Goal: Task Accomplishment & Management: Use online tool/utility

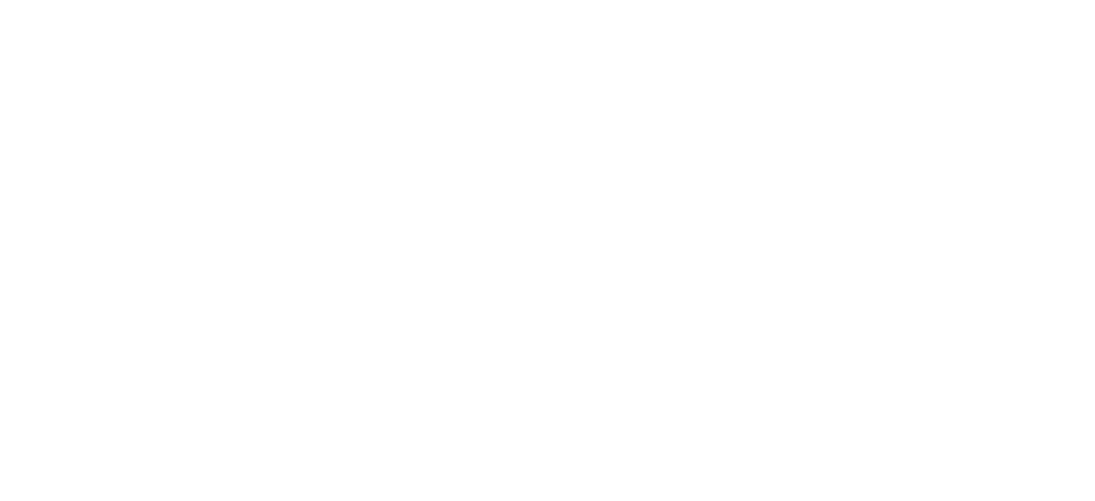
click at [0, 0] on div "Carregando..." at bounding box center [0, 0] width 0 height 0
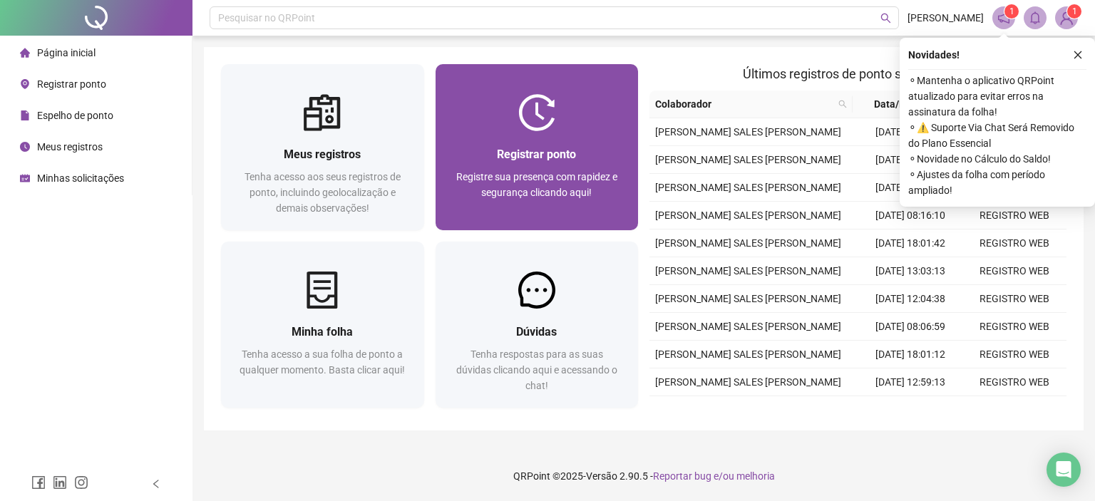
click at [526, 128] on img at bounding box center [536, 112] width 37 height 37
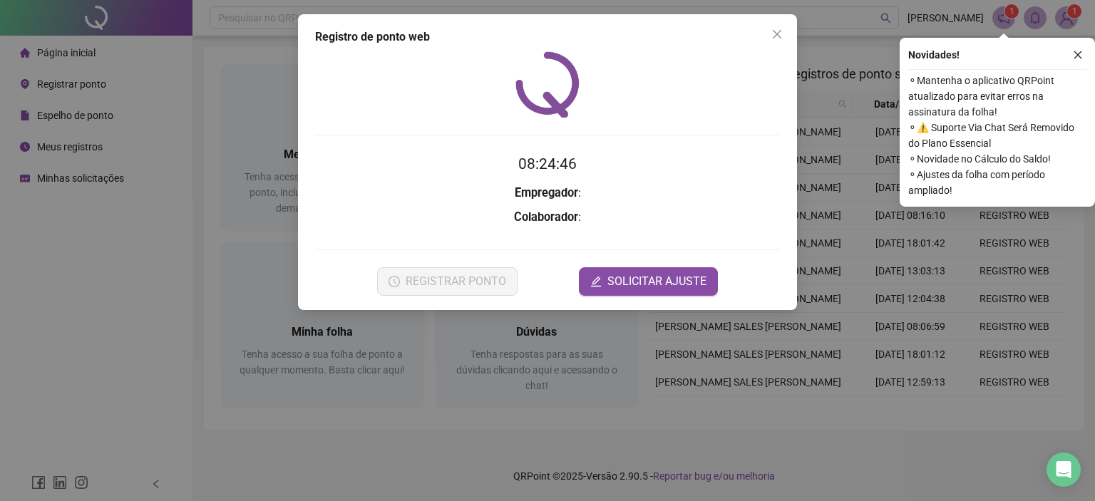
drag, startPoint x: 1079, startPoint y: 54, endPoint x: 918, endPoint y: 96, distance: 165.8
click at [1076, 54] on icon "close" at bounding box center [1078, 55] width 10 height 10
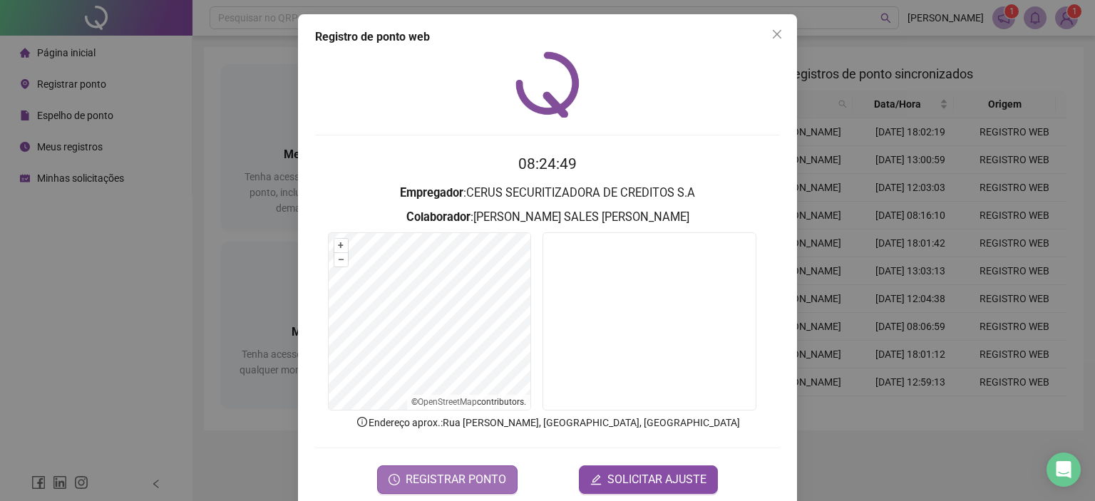
click at [439, 473] on span "REGISTRAR PONTO" at bounding box center [456, 479] width 101 height 17
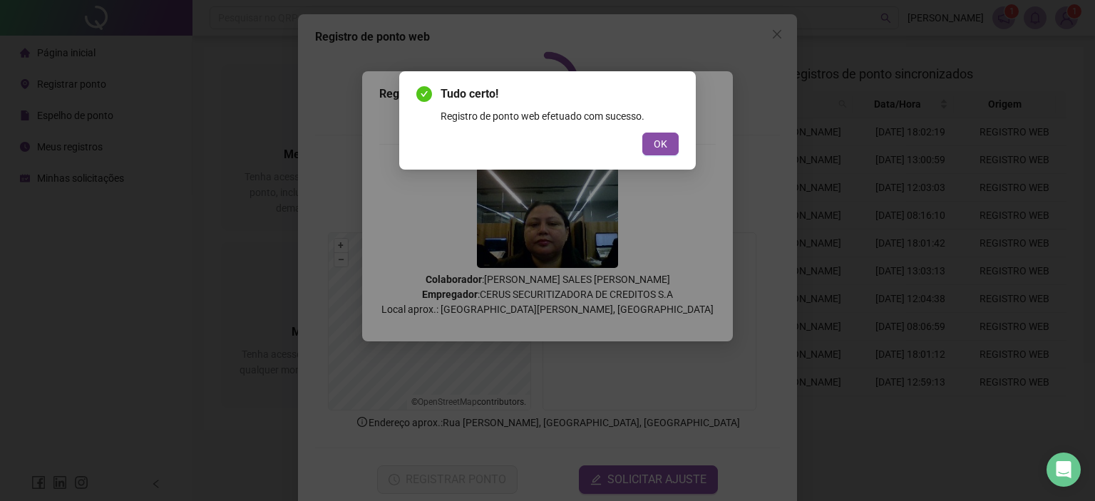
click at [656, 148] on span "OK" at bounding box center [661, 144] width 14 height 16
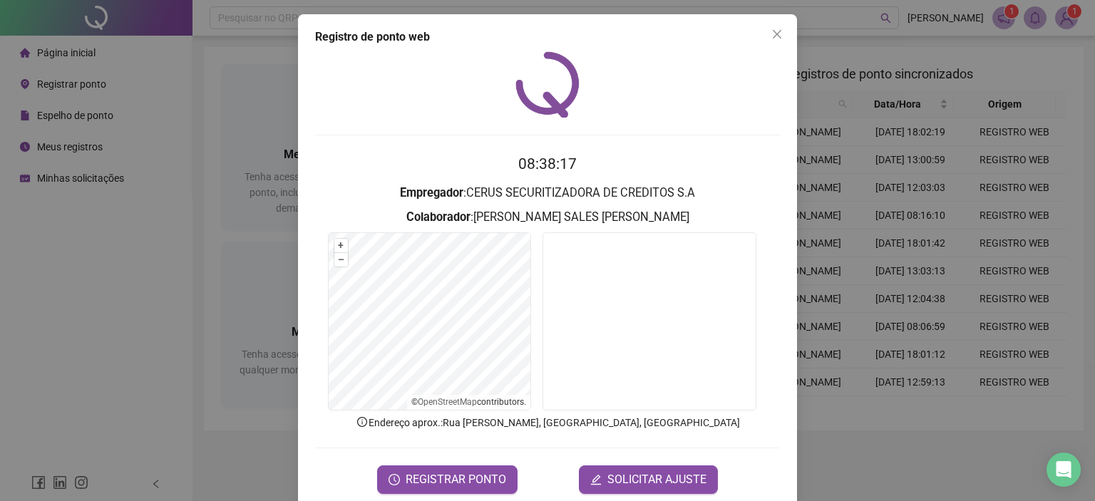
click at [771, 36] on icon "close" at bounding box center [776, 34] width 11 height 11
